Goal: Transaction & Acquisition: Purchase product/service

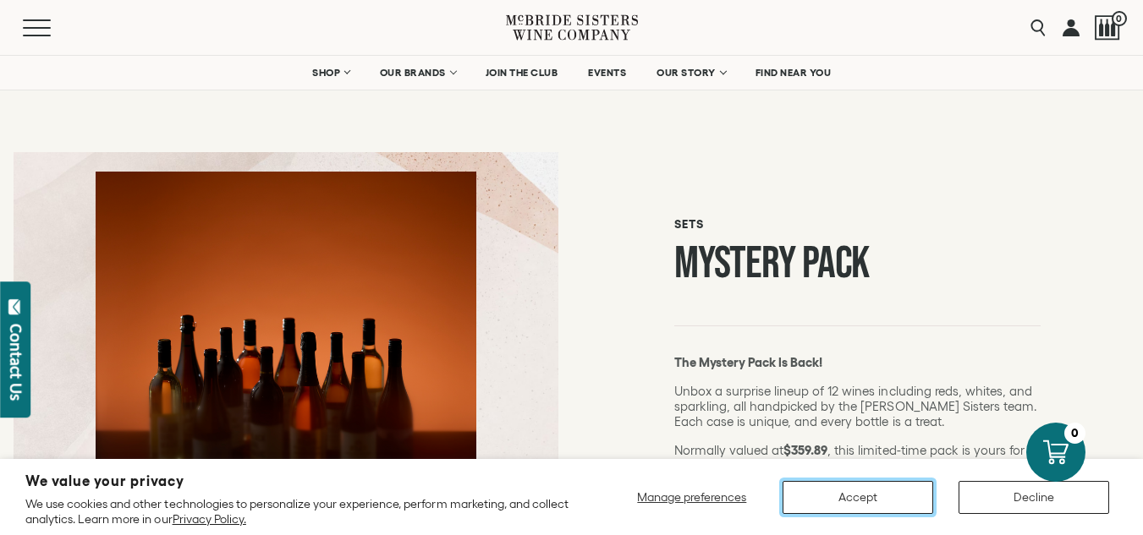
click at [874, 495] on button "Accept" at bounding box center [857, 497] width 151 height 33
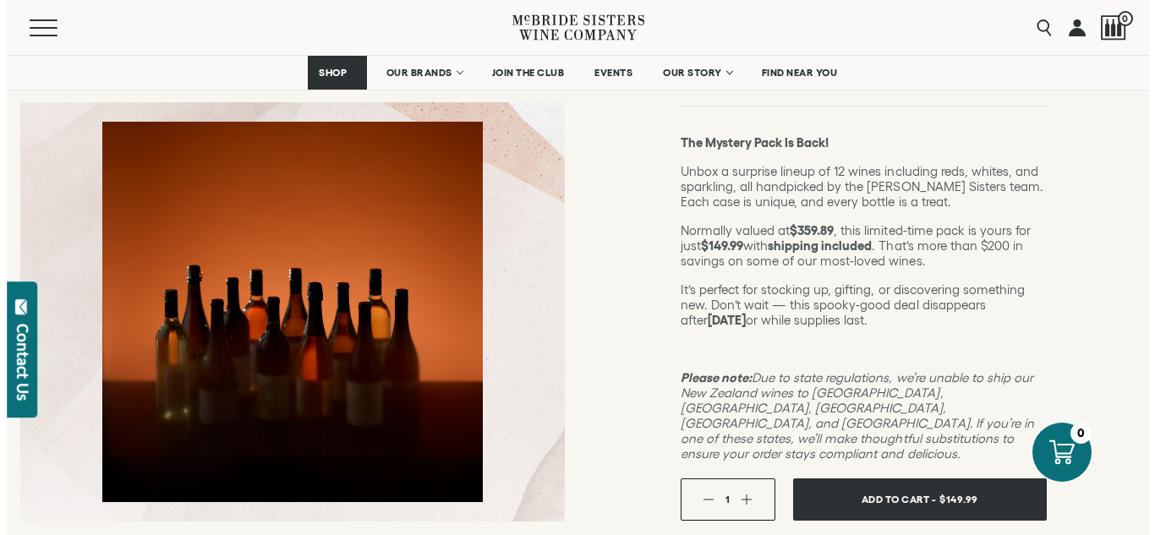
scroll to position [389, 0]
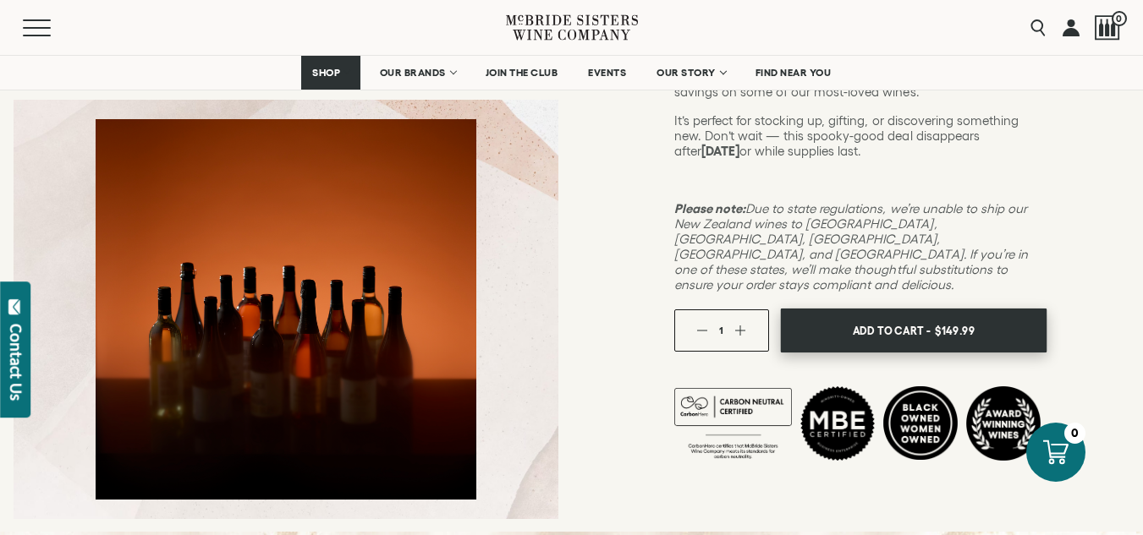
click at [866, 318] on span "Add To Cart -" at bounding box center [891, 330] width 78 height 25
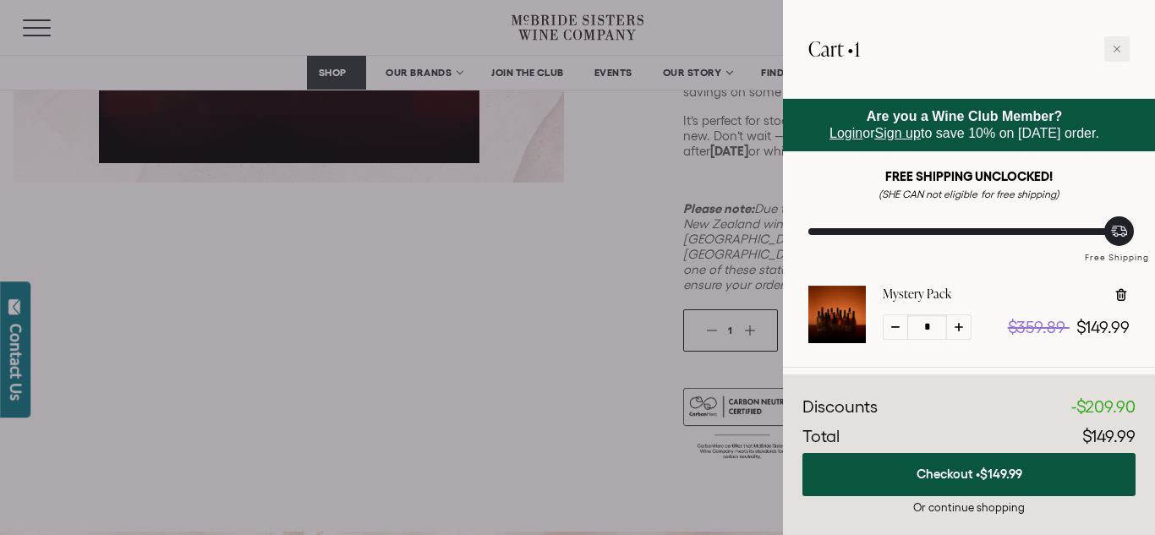
click at [901, 134] on link "Sign up" at bounding box center [898, 133] width 46 height 14
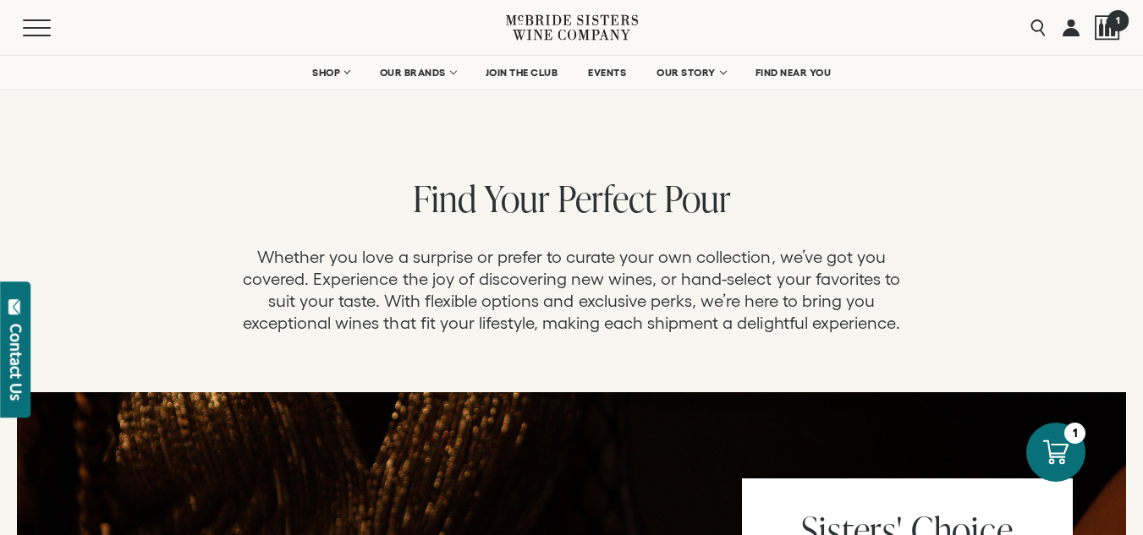
click at [1107, 22] on span "1" at bounding box center [1116, 19] width 21 height 21
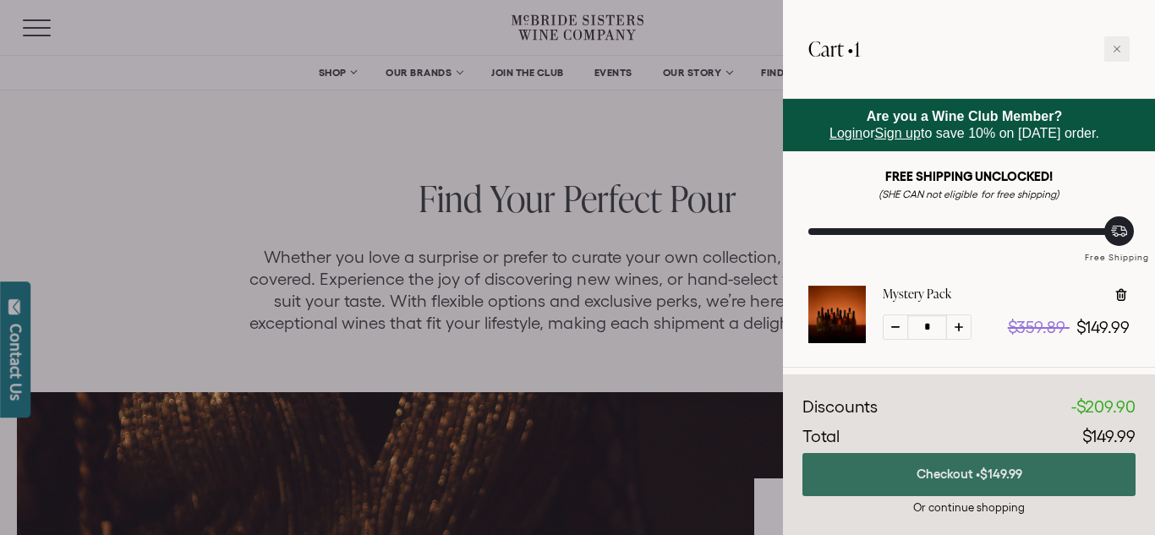
click at [984, 472] on span "$149.99" at bounding box center [1001, 474] width 42 height 14
